Goal: Transaction & Acquisition: Book appointment/travel/reservation

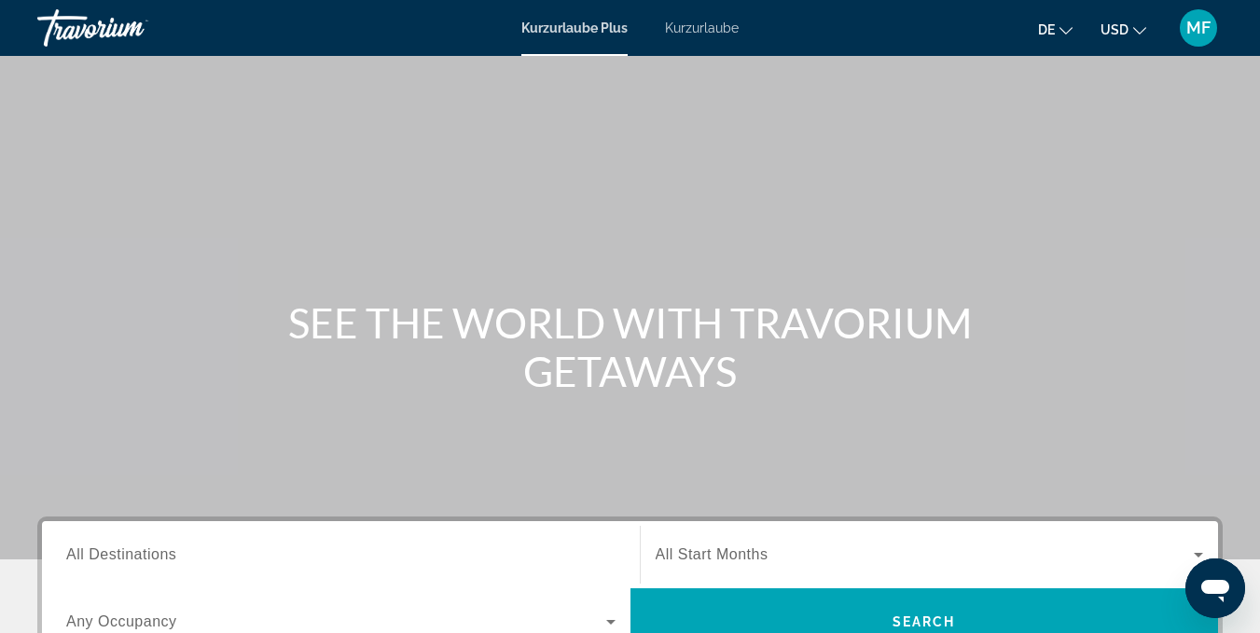
click at [1128, 30] on font "USD" at bounding box center [1115, 29] width 28 height 15
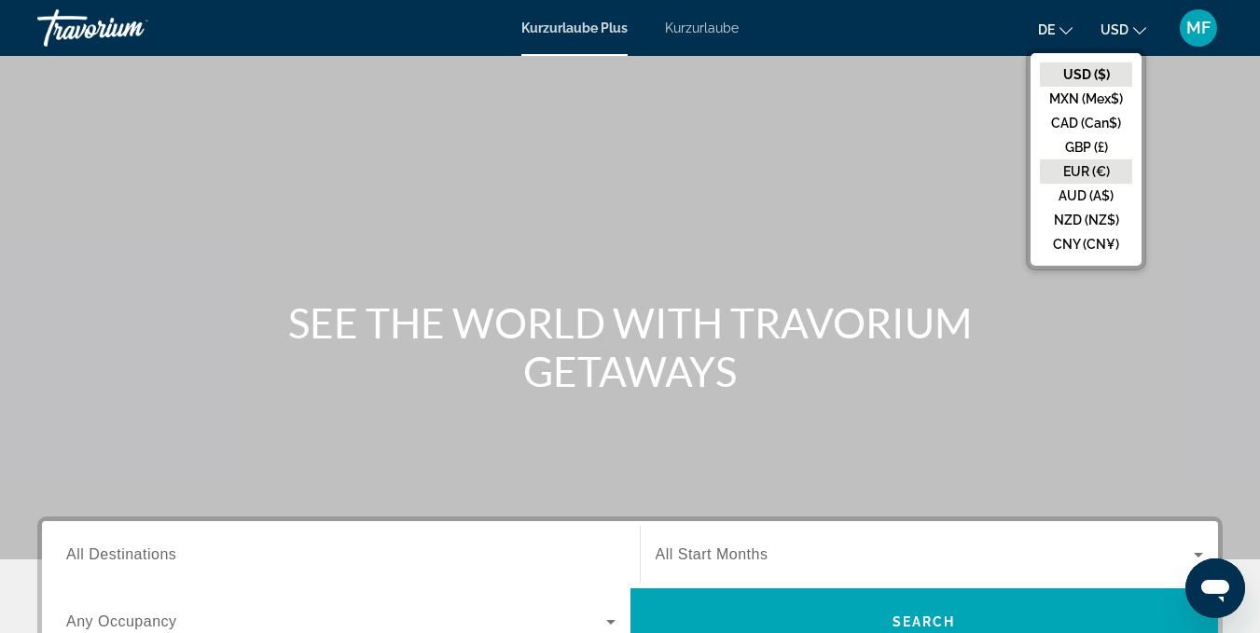
click at [1080, 167] on button "EUR (€)" at bounding box center [1086, 172] width 92 height 24
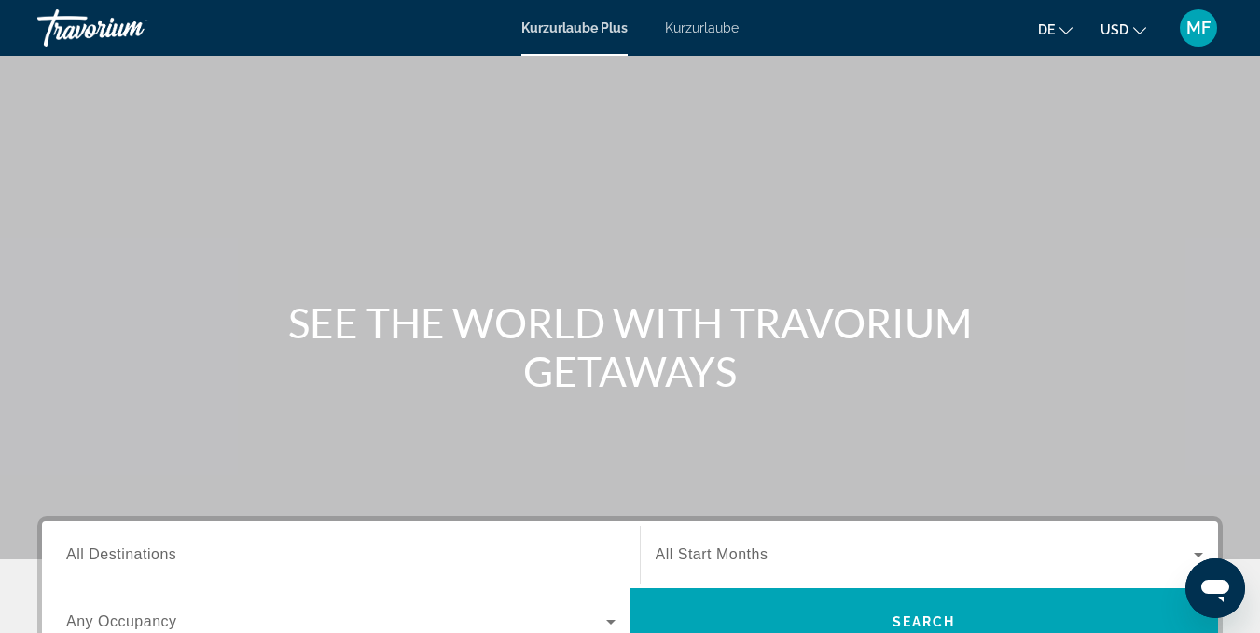
click at [1061, 27] on icon "Sprache ändern" at bounding box center [1066, 30] width 13 height 13
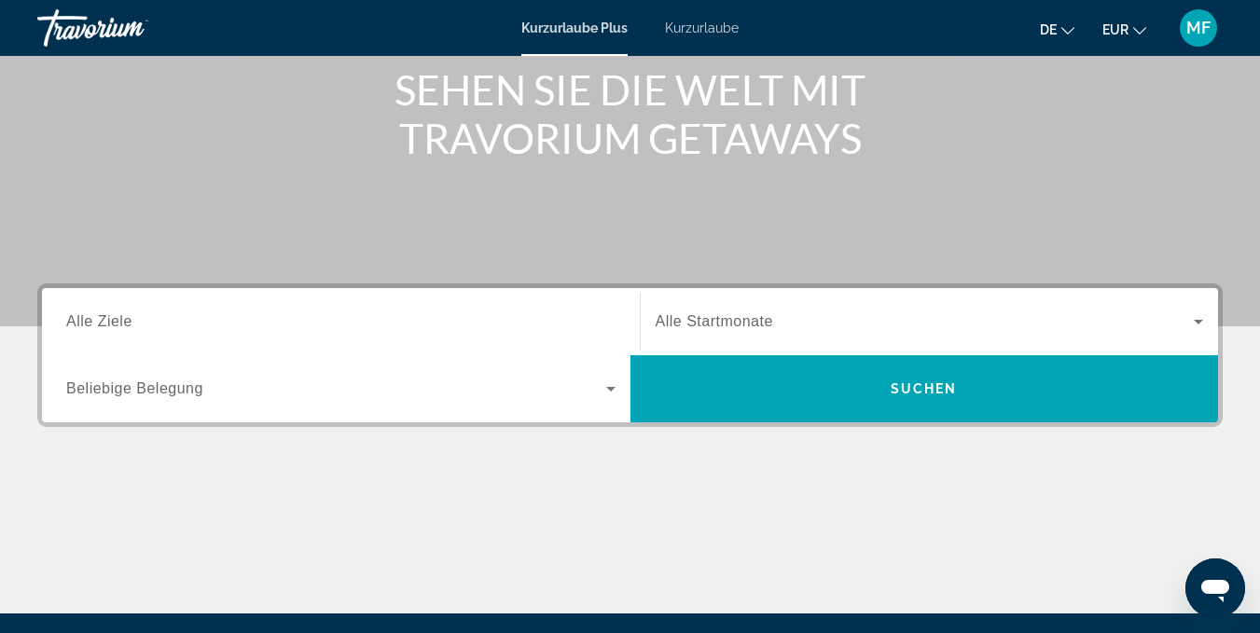
scroll to position [243, 0]
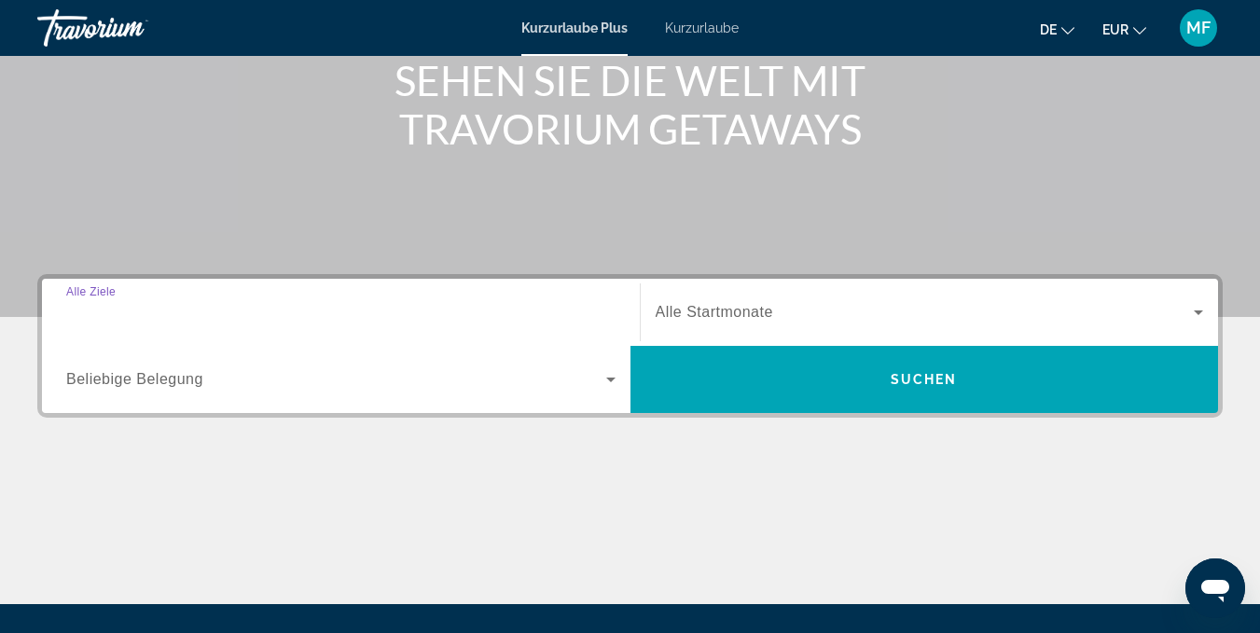
click at [331, 306] on input "Ziel Alle Ziele" at bounding box center [340, 313] width 549 height 22
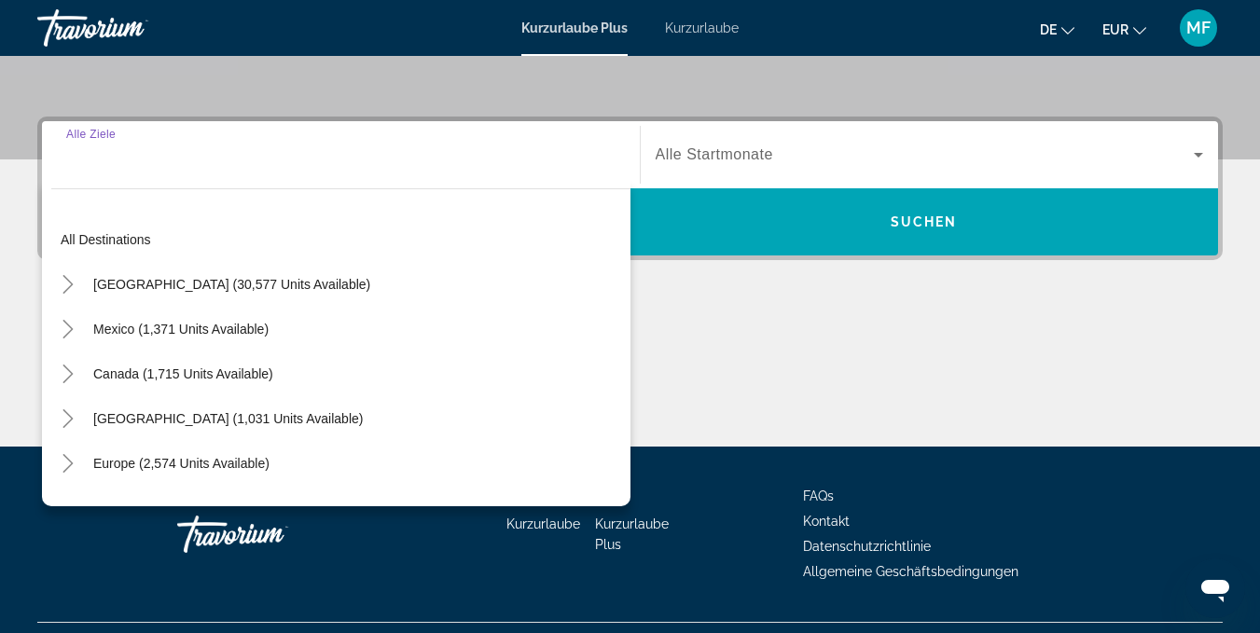
scroll to position [442, 0]
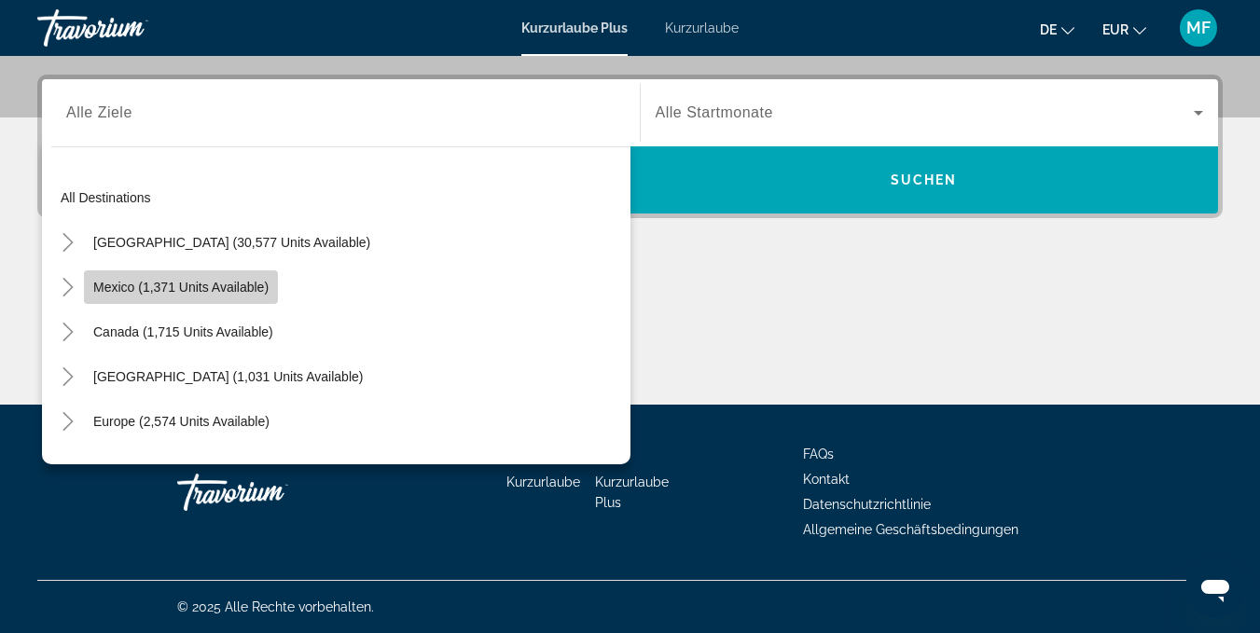
click at [247, 286] on span "Mexico (1,371 units available)" at bounding box center [180, 287] width 175 height 15
type input "**********"
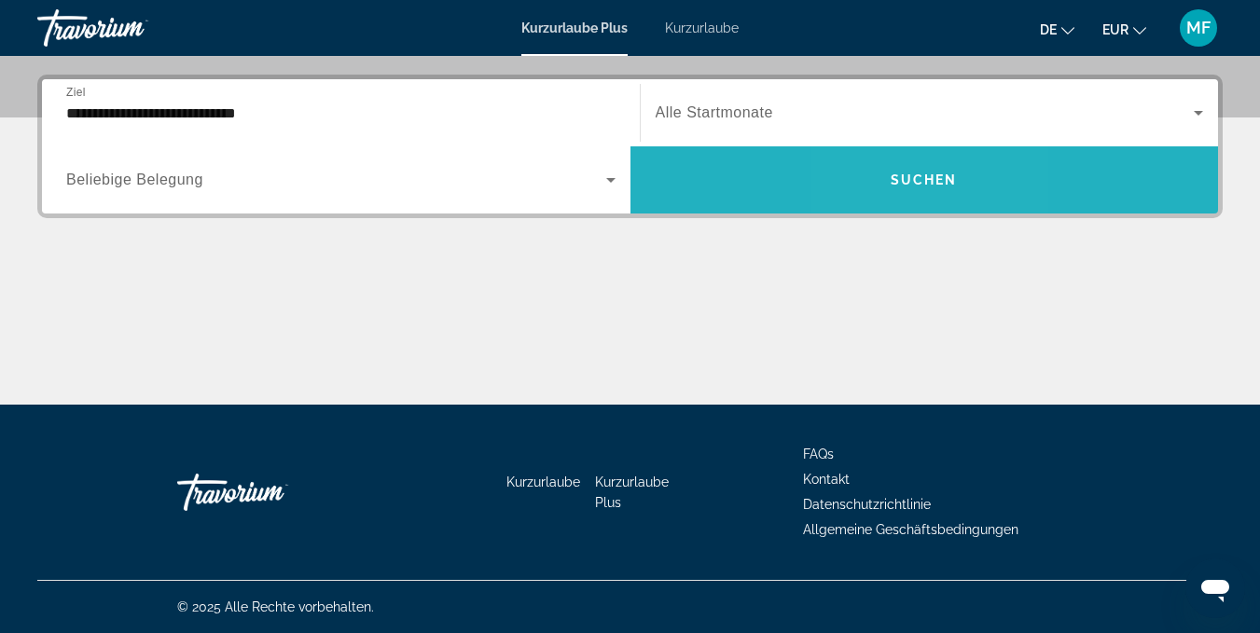
click at [897, 188] on span "Such-Widget" at bounding box center [925, 180] width 589 height 45
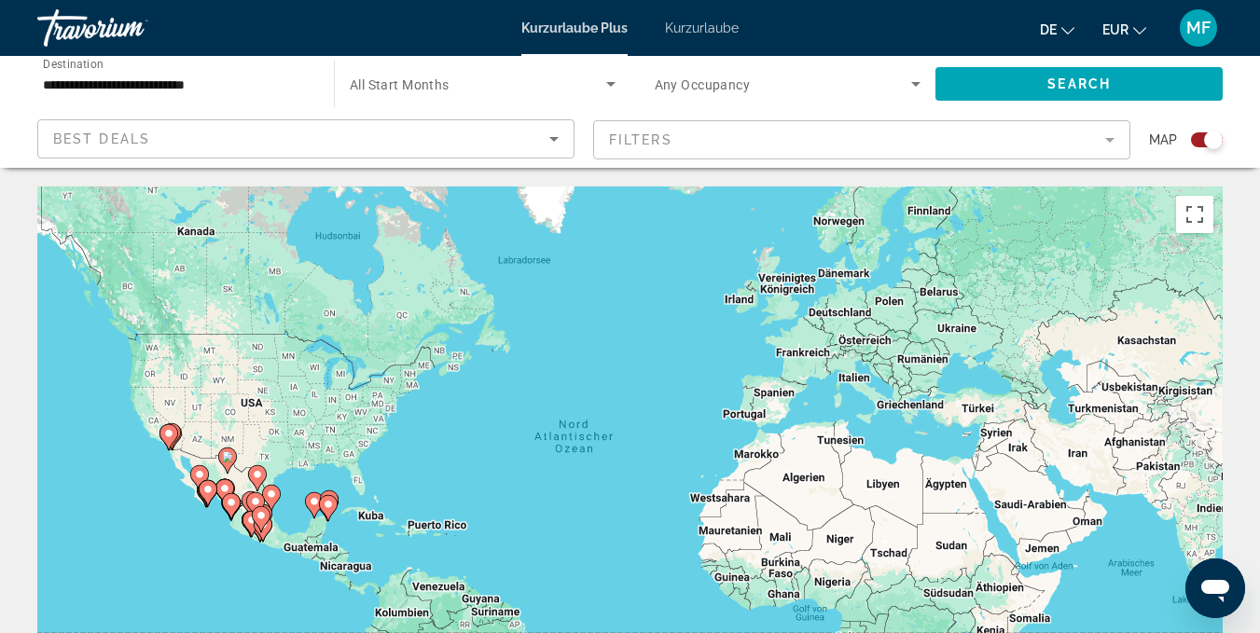
click at [1196, 143] on div "Search widget" at bounding box center [1207, 139] width 32 height 15
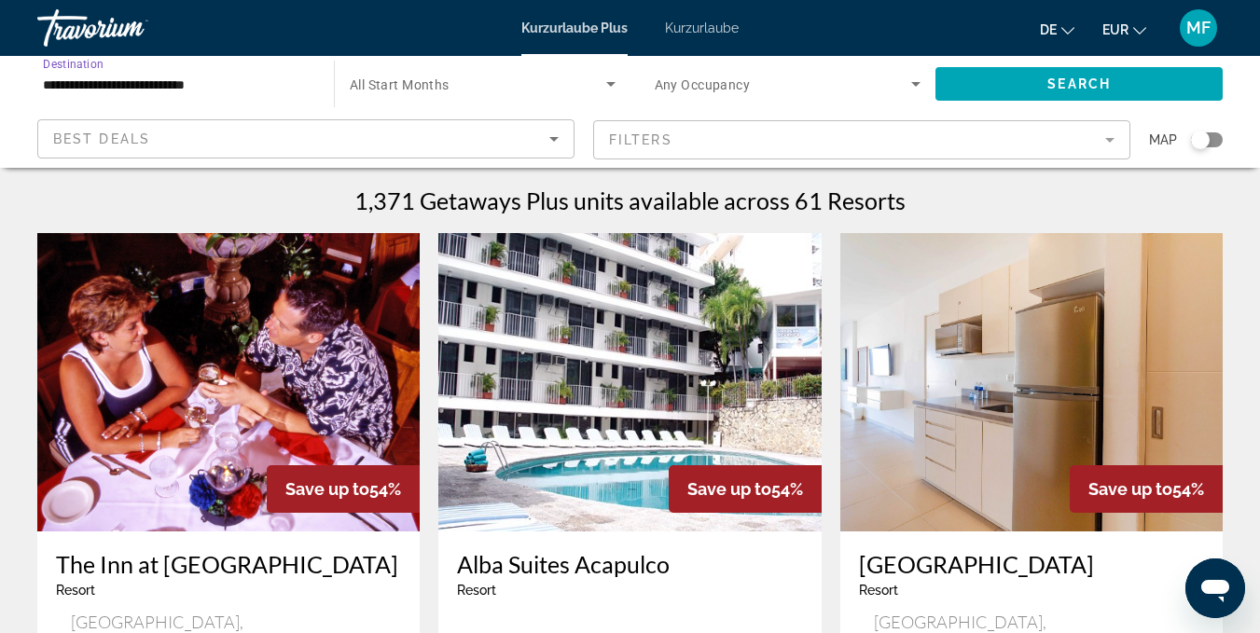
click at [193, 79] on input "**********" at bounding box center [176, 85] width 267 height 22
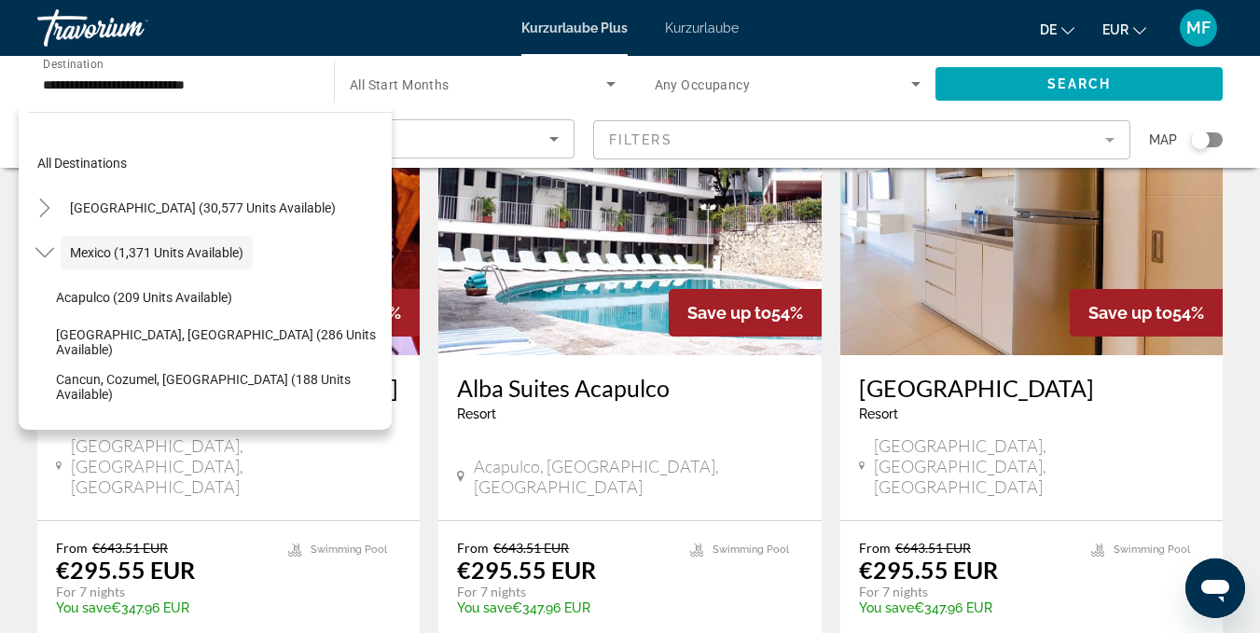
scroll to position [264, 0]
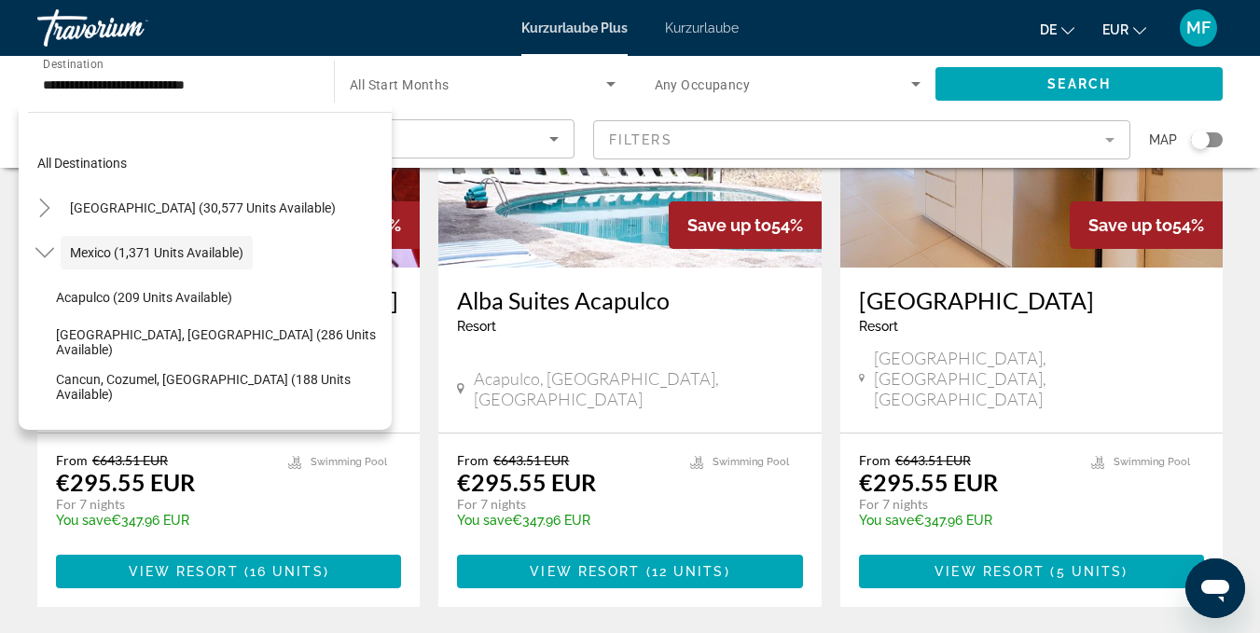
click at [328, 90] on div "Start Month All Start Months" at bounding box center [478, 84] width 306 height 56
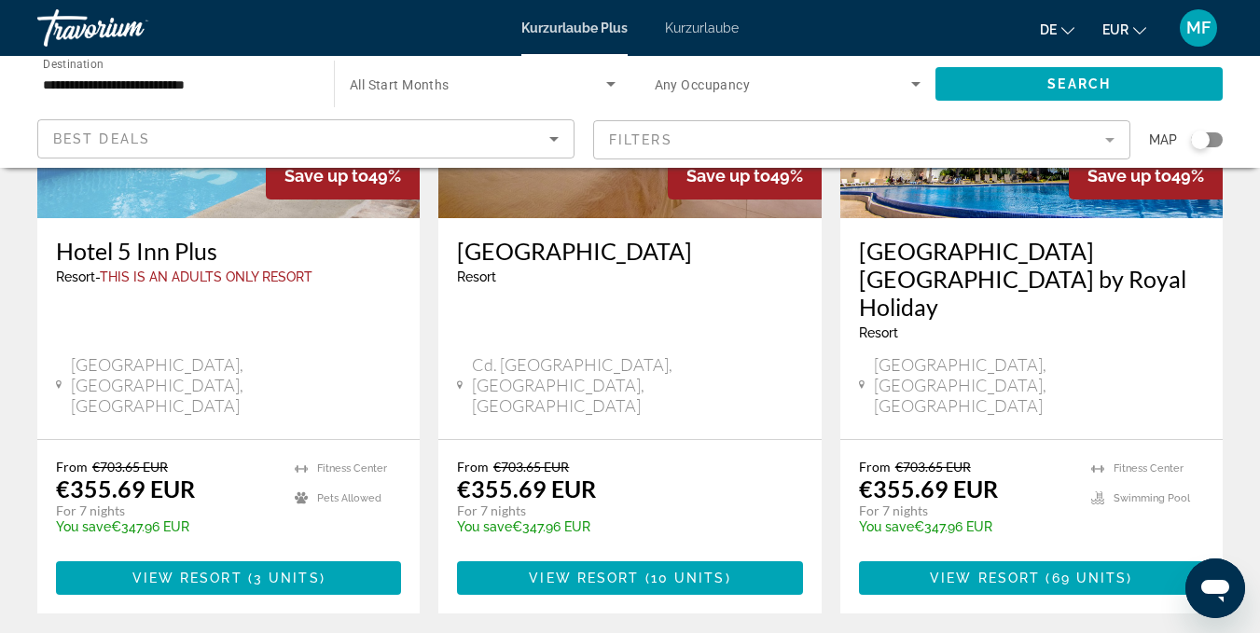
scroll to position [2380, 0]
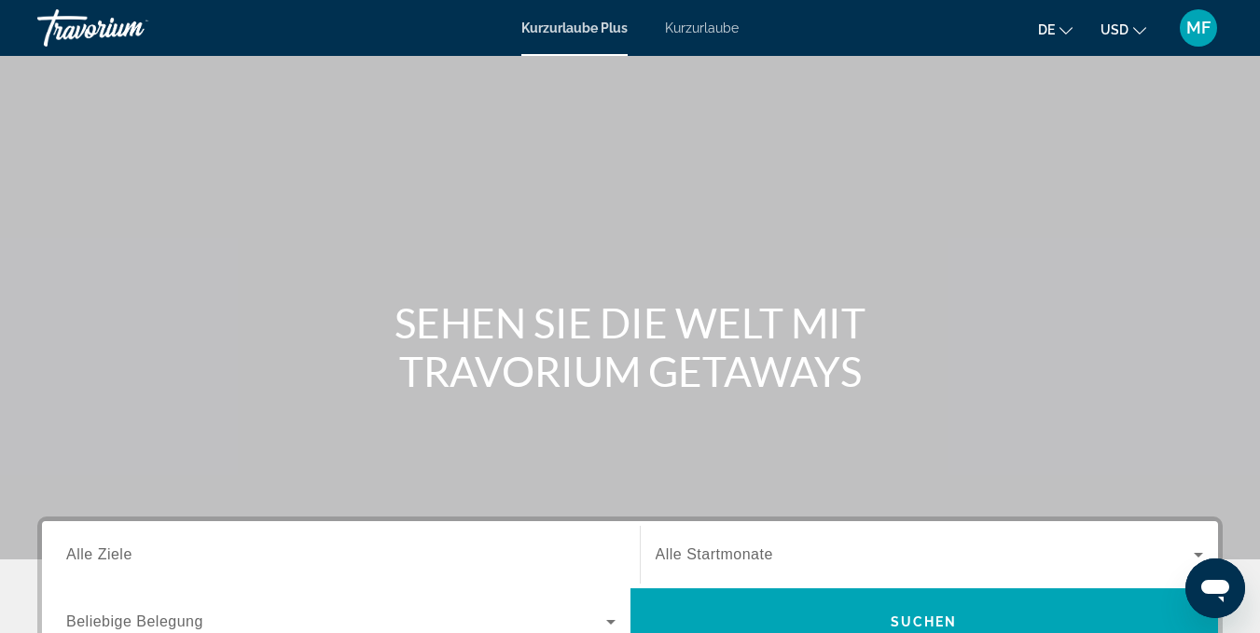
click at [257, 538] on div "Such-Widget" at bounding box center [340, 555] width 549 height 53
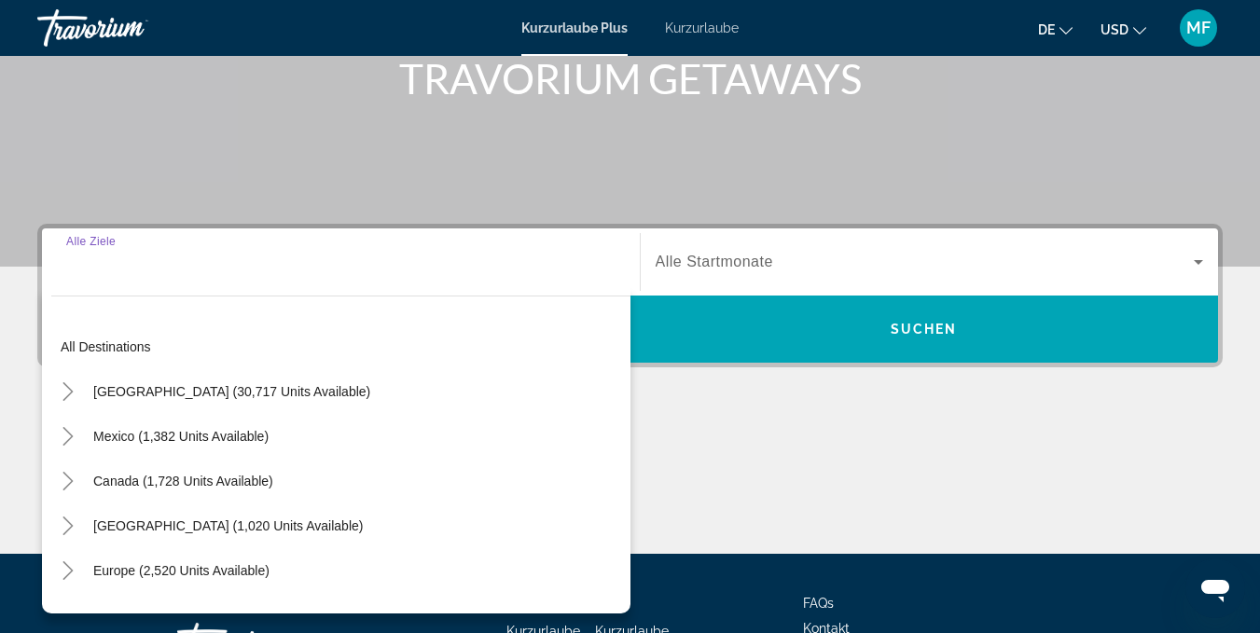
scroll to position [442, 0]
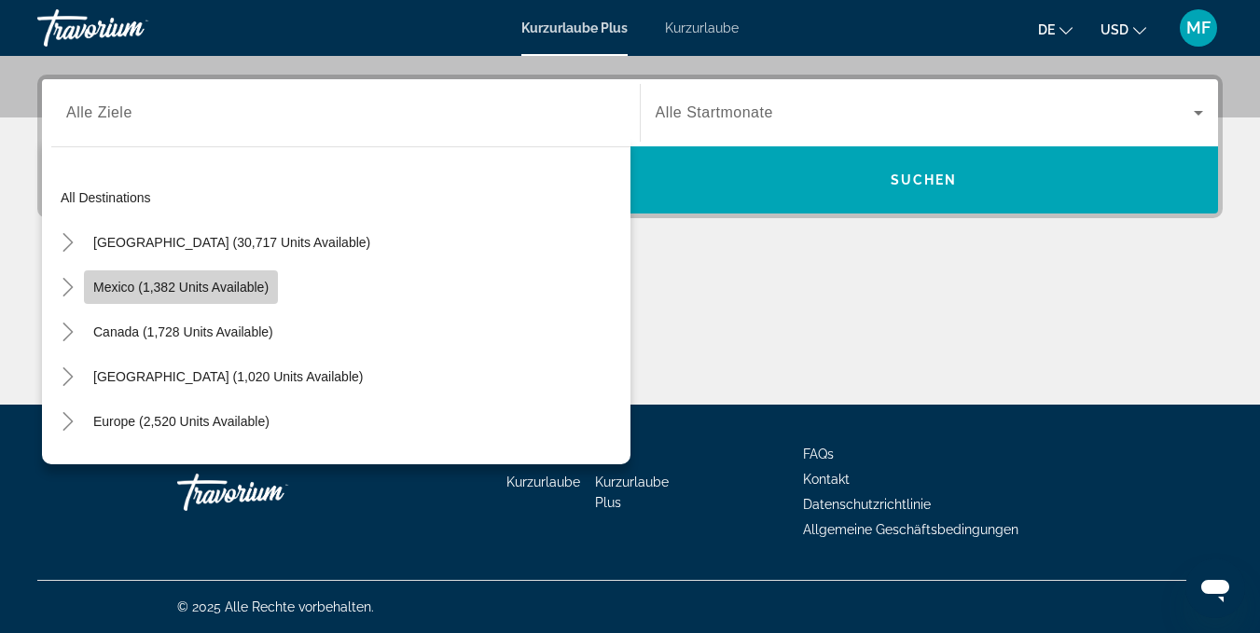
click at [224, 287] on span "Mexico (1,382 units available)" at bounding box center [180, 287] width 175 height 15
type input "**********"
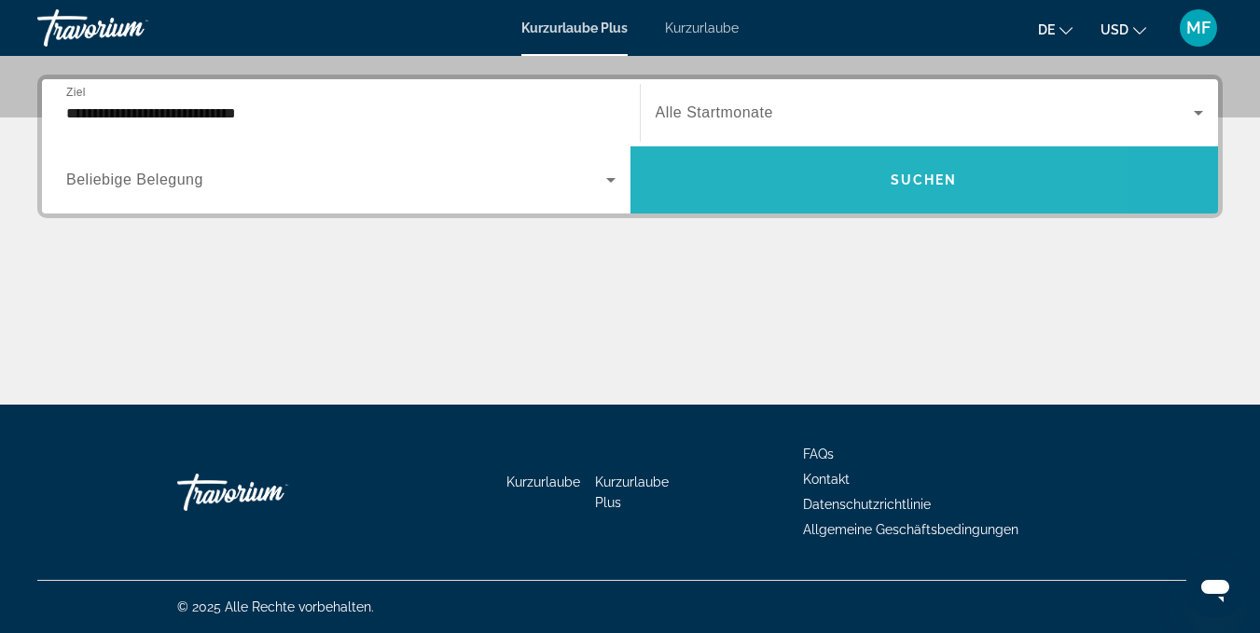
click at [700, 182] on span "Such-Widget" at bounding box center [925, 180] width 589 height 45
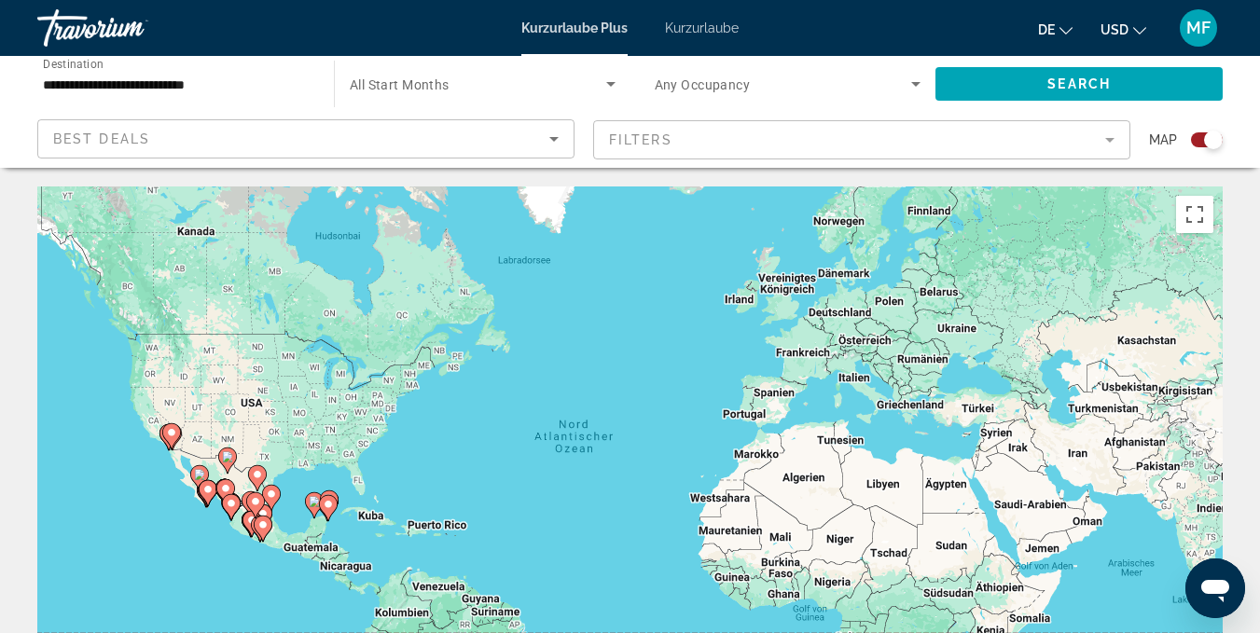
click at [1200, 134] on div "Search widget" at bounding box center [1207, 139] width 32 height 15
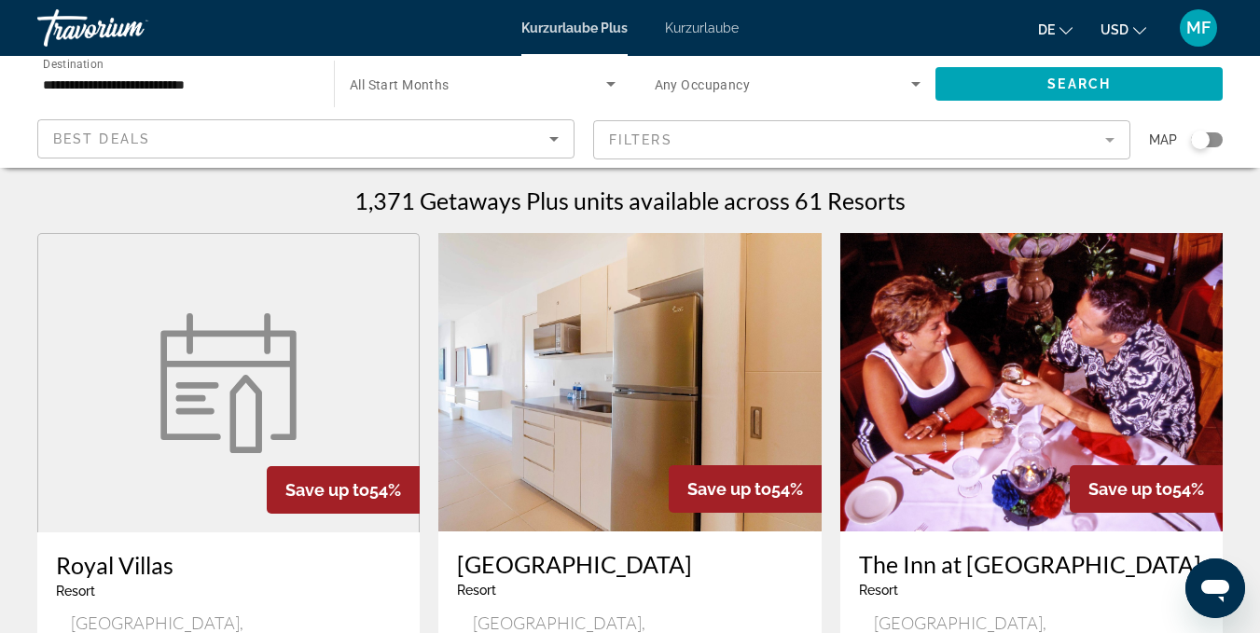
click at [1103, 152] on mat-form-field "Filters" at bounding box center [861, 139] width 537 height 39
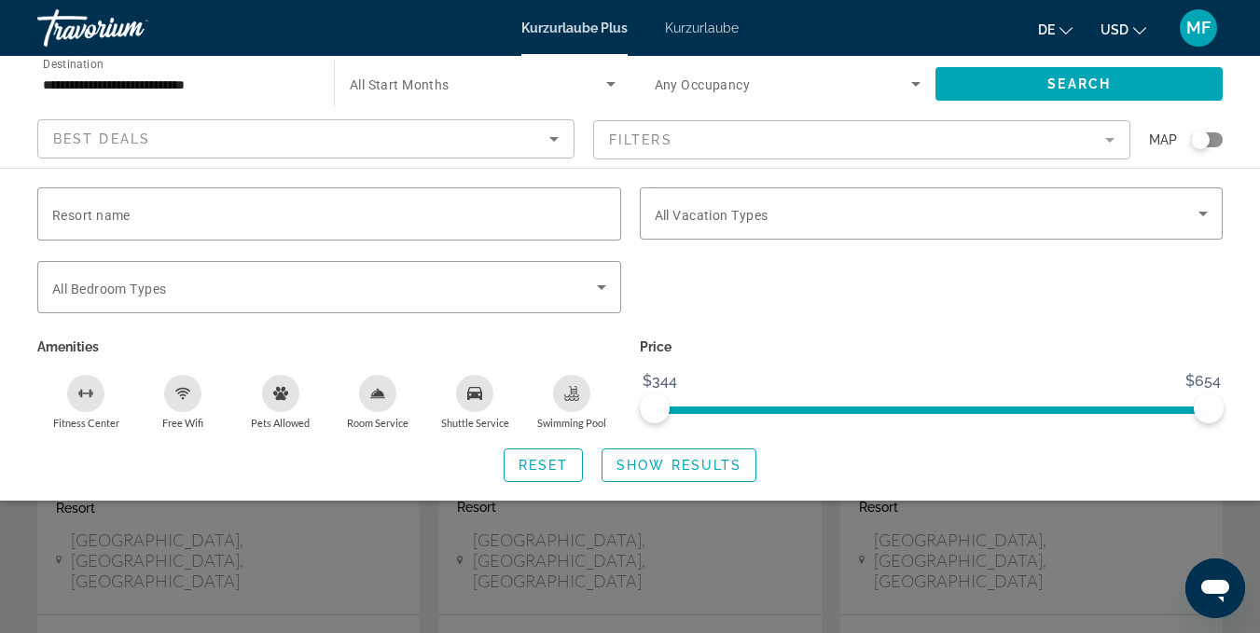
scroll to position [98, 0]
click at [1107, 173] on div "Resort name Vacation Types All Vacation Types Bedroom Types All Bedroom Types A…" at bounding box center [630, 334] width 1260 height 333
click at [1104, 151] on mat-form-field "Filters" at bounding box center [861, 139] width 537 height 39
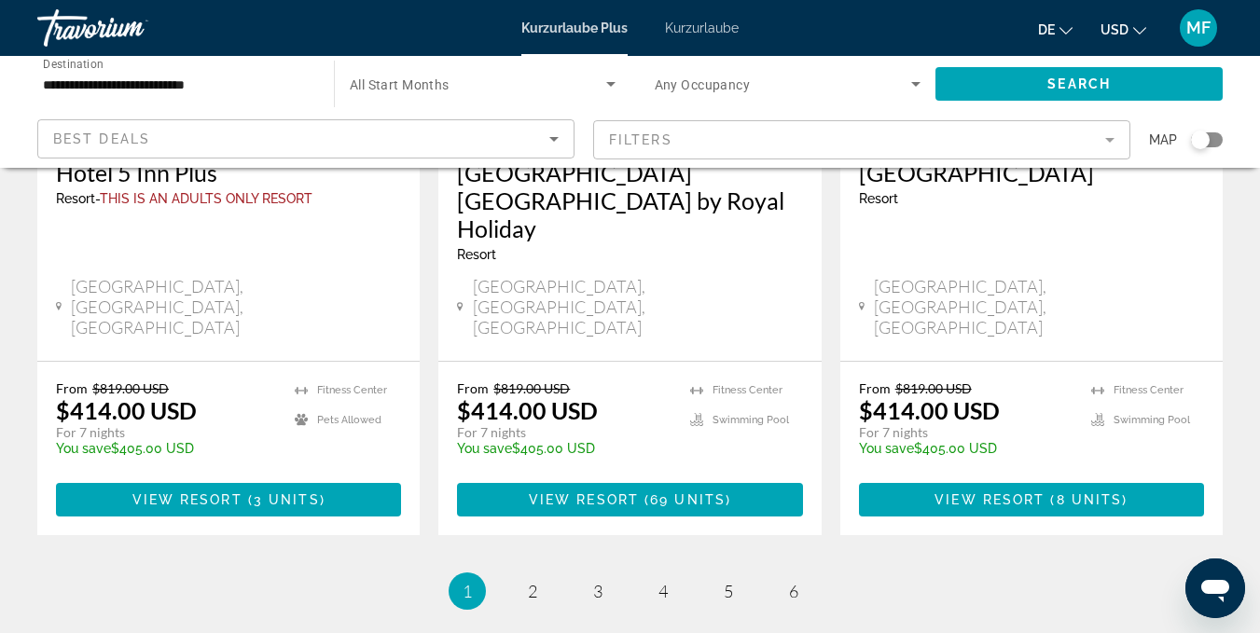
scroll to position [2459, 0]
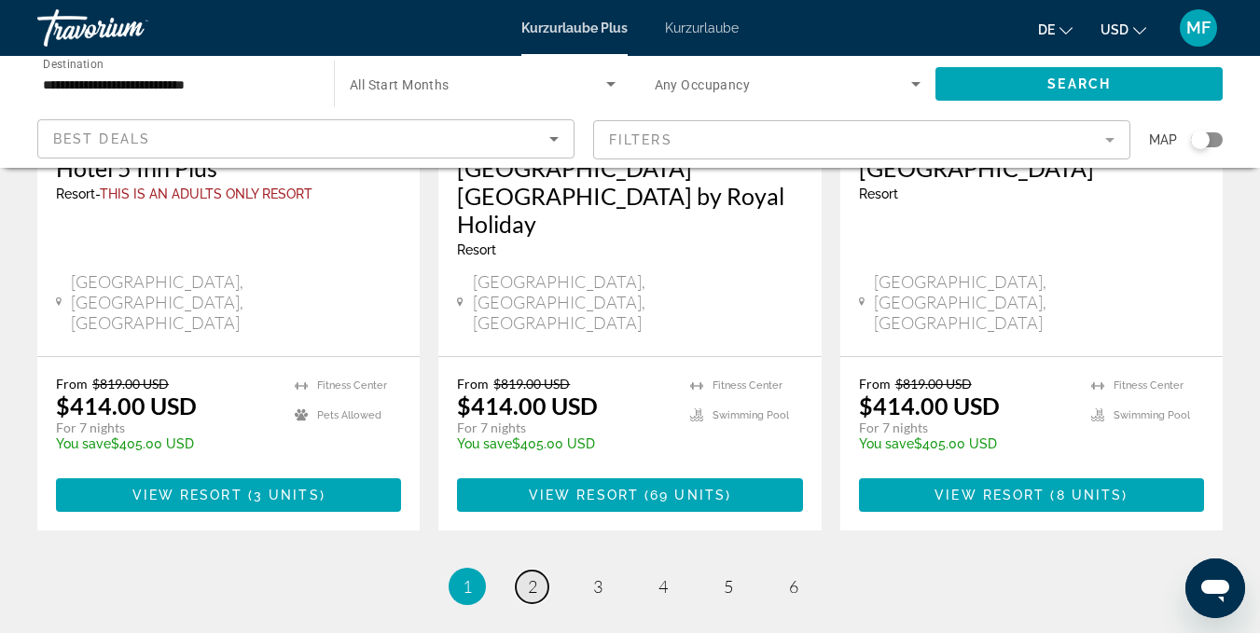
click at [534, 576] on span "2" at bounding box center [532, 586] width 9 height 21
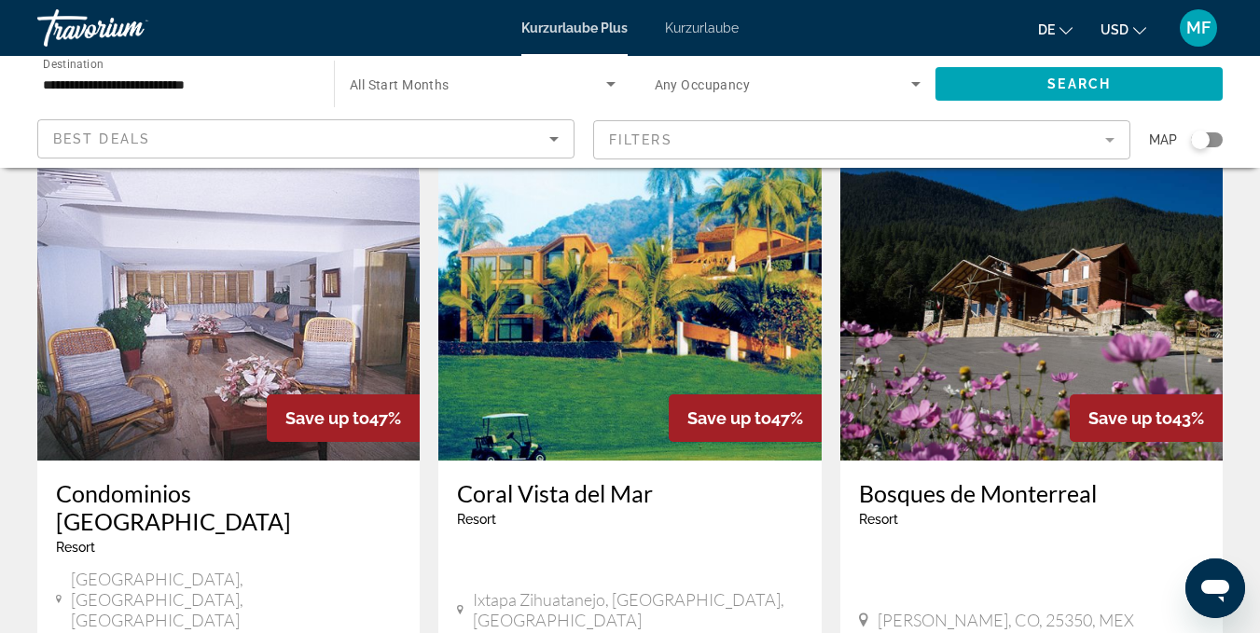
scroll to position [2272, 0]
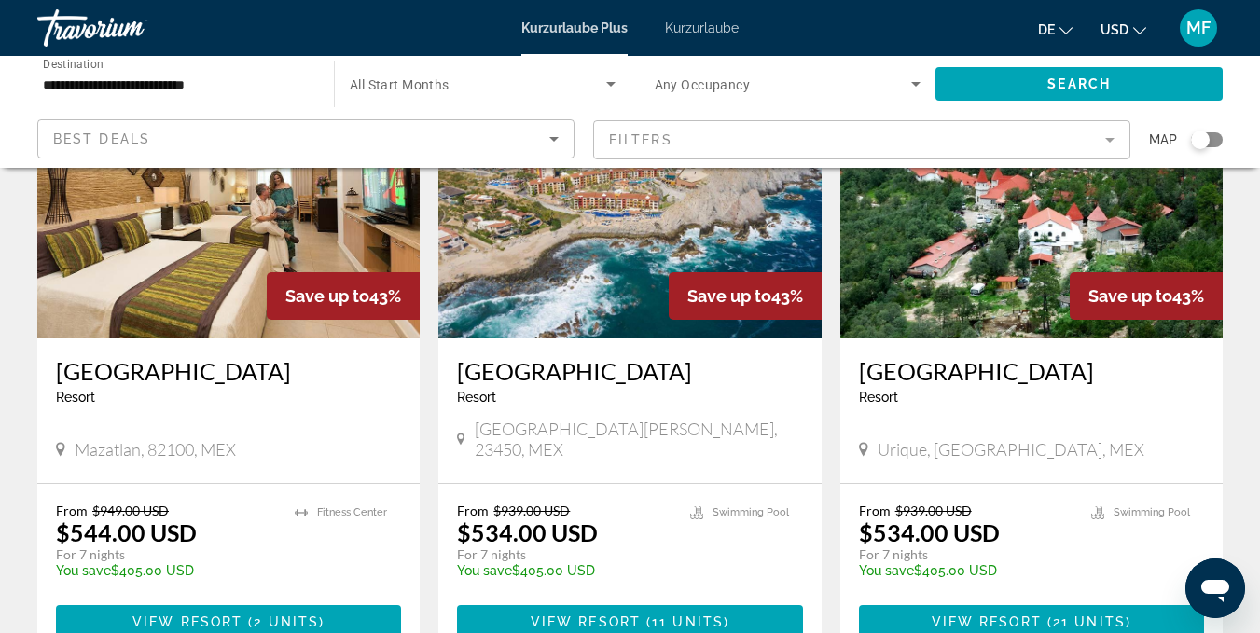
scroll to position [1512, 0]
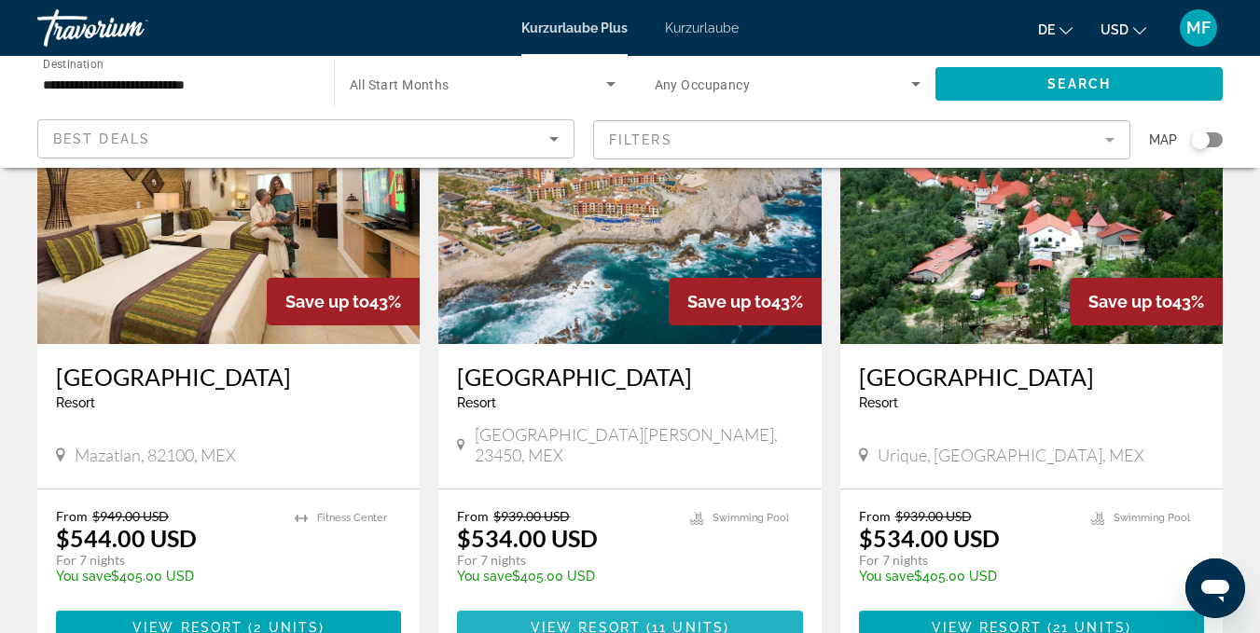
click at [680, 620] on span "11 units" at bounding box center [688, 627] width 72 height 15
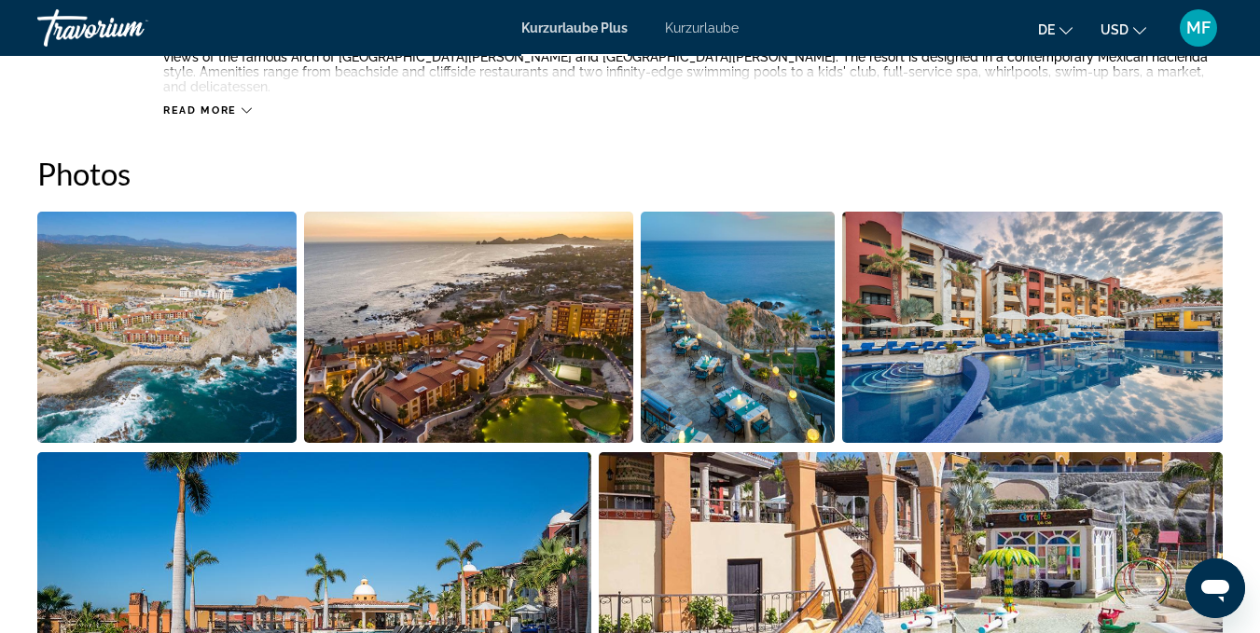
scroll to position [1138, 0]
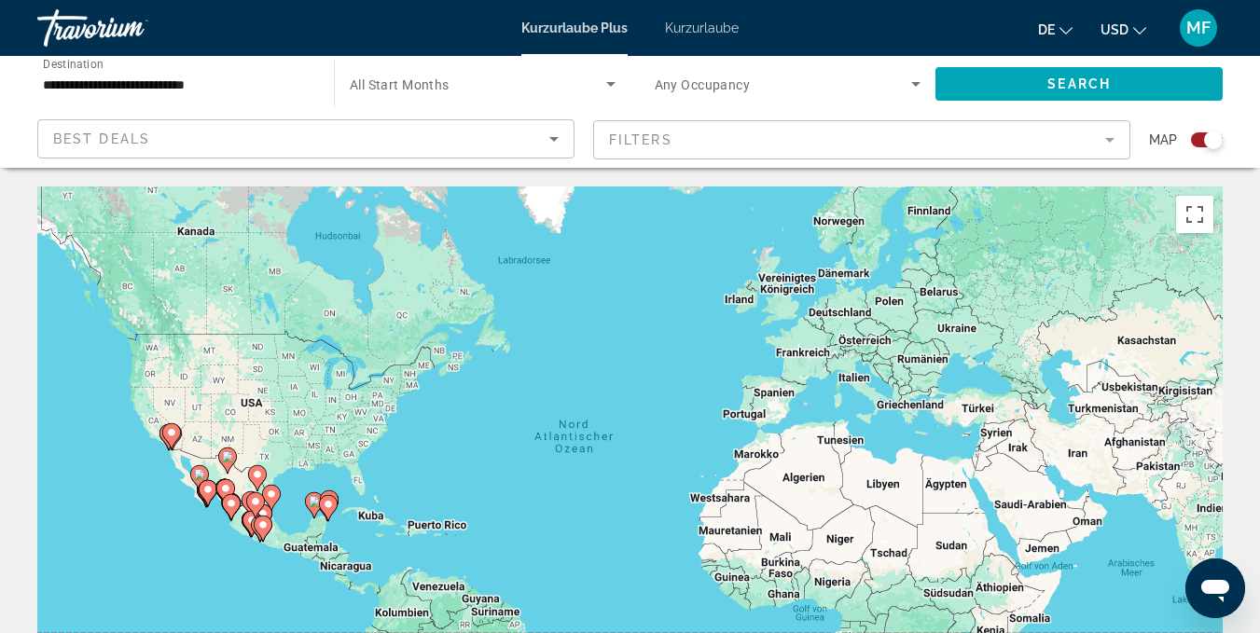
click at [1203, 144] on div "Search widget" at bounding box center [1207, 139] width 32 height 15
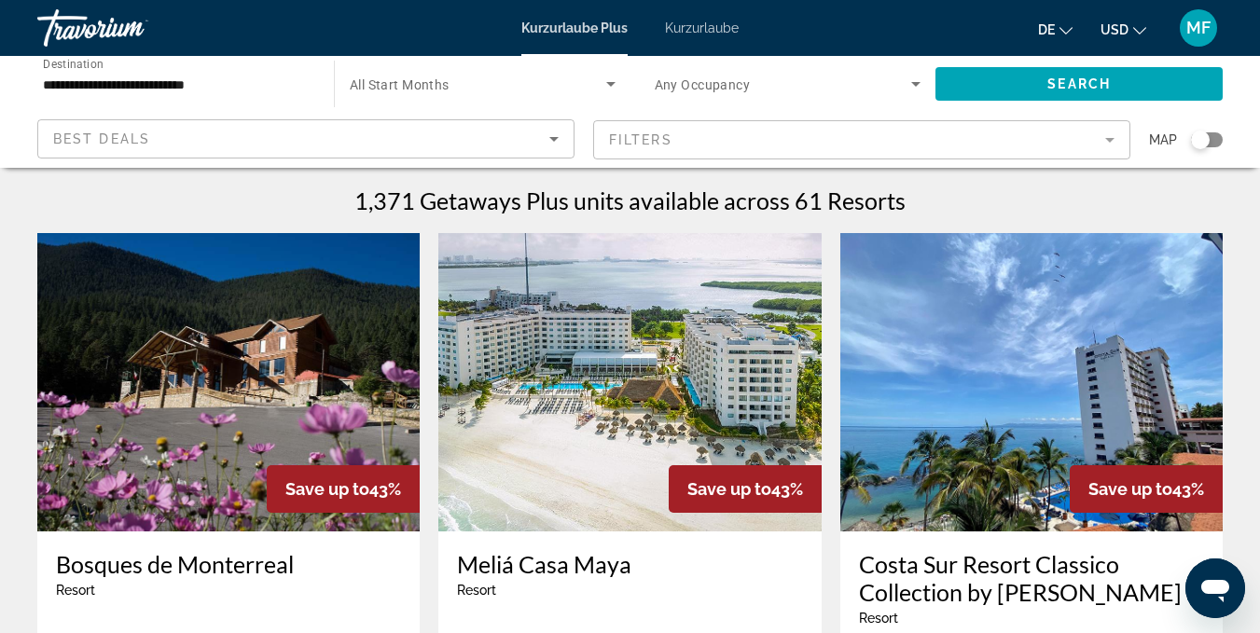
click at [555, 141] on icon "Sort by" at bounding box center [554, 139] width 22 height 22
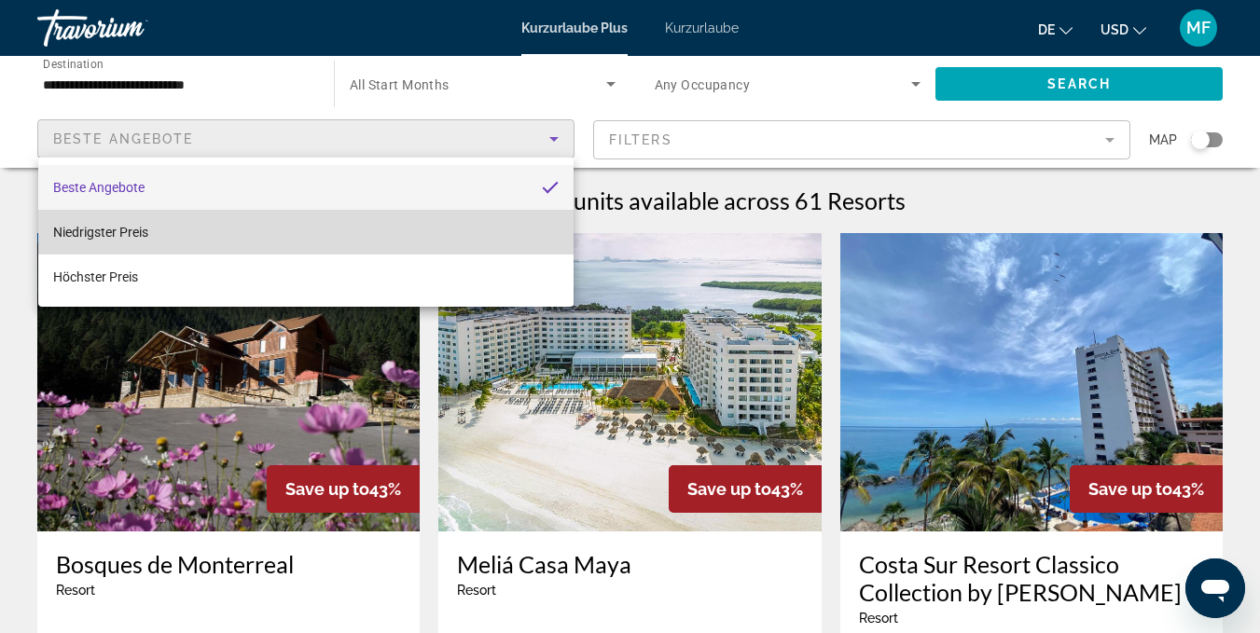
click at [327, 229] on mat-option "Niedrigster Preis" at bounding box center [305, 232] width 535 height 45
